Goal: Check status

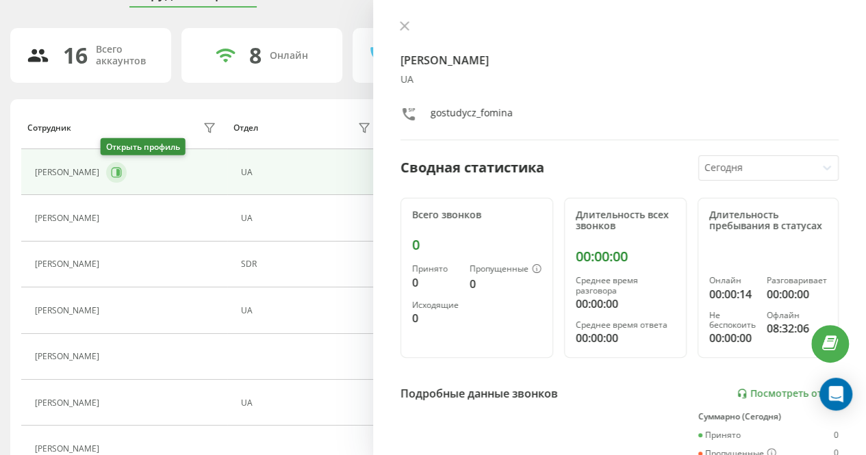
scroll to position [68, 0]
click at [111, 171] on icon at bounding box center [116, 172] width 11 height 11
click at [401, 21] on icon at bounding box center [405, 26] width 10 height 10
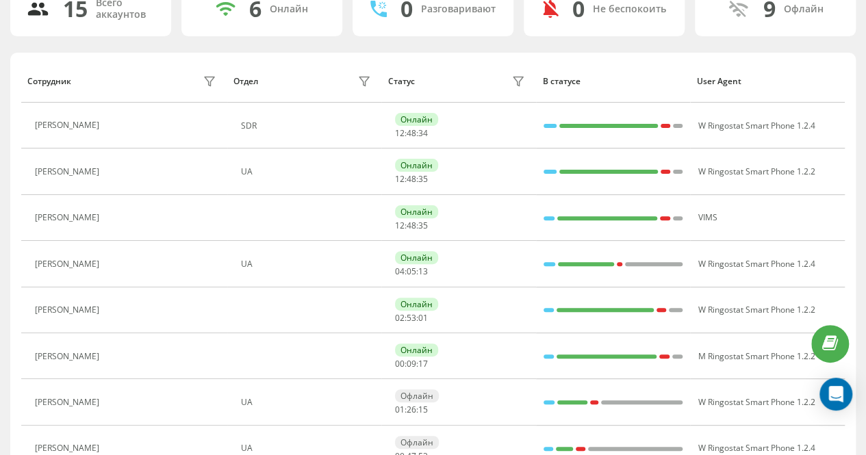
scroll to position [138, 0]
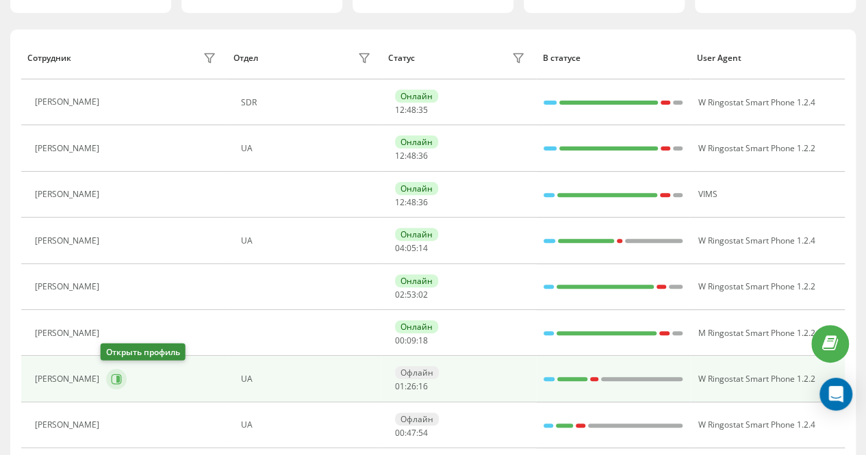
click at [116, 376] on icon at bounding box center [117, 379] width 3 height 7
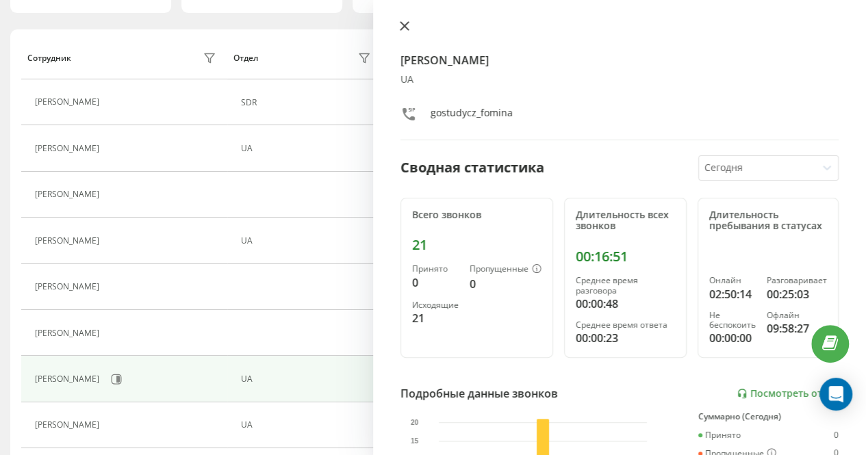
click at [404, 23] on icon at bounding box center [405, 26] width 10 height 10
